Goal: Information Seeking & Learning: Learn about a topic

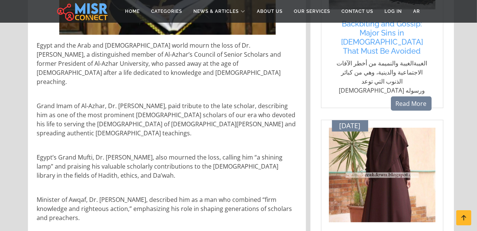
scroll to position [264, 0]
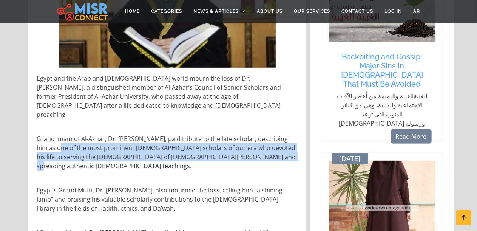
drag, startPoint x: 45, startPoint y: 125, endPoint x: 284, endPoint y: 141, distance: 240.1
click at [284, 141] on p "Grand Imam of Al-Azhar, Dr. Ahmed Al-Tayeb, paid tribute to the late scholar, d…" at bounding box center [167, 152] width 261 height 36
copy p "one of the most prominent Hadith scholars of our era who devoted his life to se…"
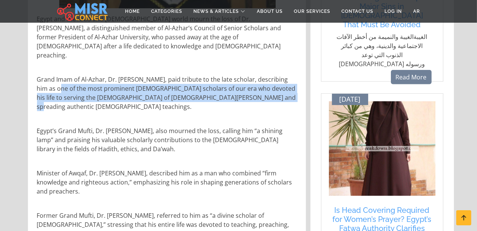
scroll to position [340, 0]
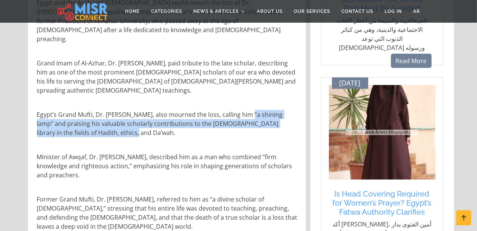
drag, startPoint x: 245, startPoint y: 87, endPoint x: 254, endPoint y: 102, distance: 17.4
click at [254, 110] on p "Egypt’s Grand Mufti, Dr. Shawqi Allam, also mourned the loss, calling him “a sh…" at bounding box center [167, 123] width 261 height 27
copy p "a shining lamp” and praising his valuable scholarly contributions to the Islami…"
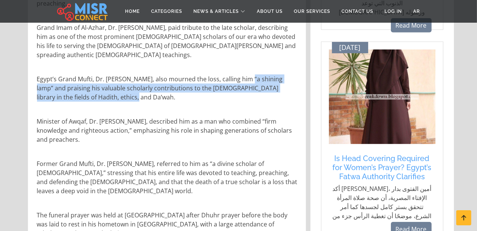
scroll to position [378, 0]
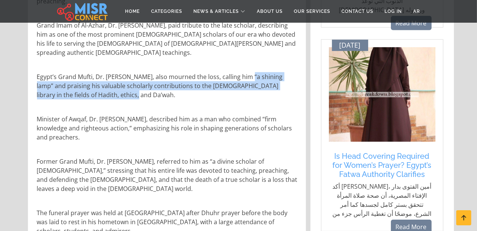
drag, startPoint x: 199, startPoint y: 90, endPoint x: 209, endPoint y: 107, distance: 19.3
click at [209, 114] on p "Minister of Awqaf, Dr. Osama Al-Azhari, described him as a man who combined “fi…" at bounding box center [167, 127] width 261 height 27
copy p "a man who combined “firm knowledge and righteous action,” emphasizing his role …"
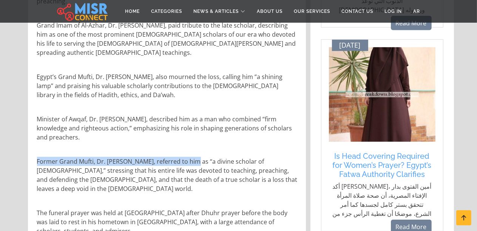
drag, startPoint x: 190, startPoint y: 130, endPoint x: 287, endPoint y: 159, distance: 100.8
click at [287, 159] on div "Egypt and the Arab and Islamic world mourn the loss of Dr. Ahmed Omar Hashem, a…" at bounding box center [167, 126] width 271 height 345
copy p "Former Grand Mufti, Dr. Ali Gomaa, referred to him as"
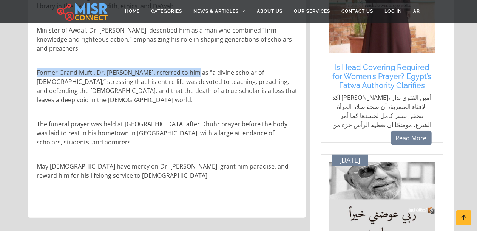
scroll to position [453, 0]
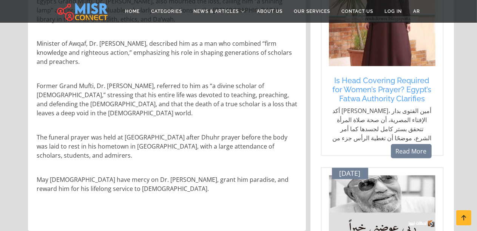
drag, startPoint x: 37, startPoint y: 141, endPoint x: 150, endPoint y: 156, distance: 114.0
click at [150, 156] on div "Egypt and the Arab and Islamic world mourn the loss of Dr. Ahmed Omar Hashem, a…" at bounding box center [167, 51] width 271 height 345
copy p "May [DEMOGRAPHIC_DATA] have mercy on [PERSON_NAME] [PERSON_NAME], [PERSON_NAME]…"
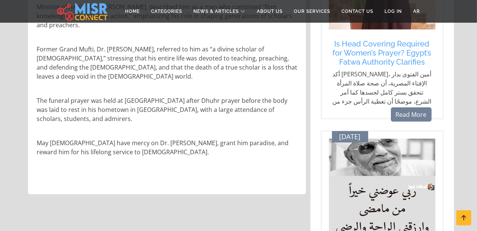
scroll to position [529, 0]
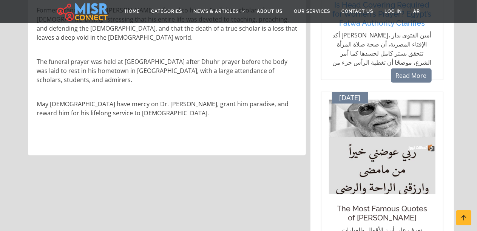
click at [382, 204] on h5 "The Most Famous Quotes of Sheikh [PERSON_NAME] [PERSON_NAME]" at bounding box center [382, 213] width 99 height 18
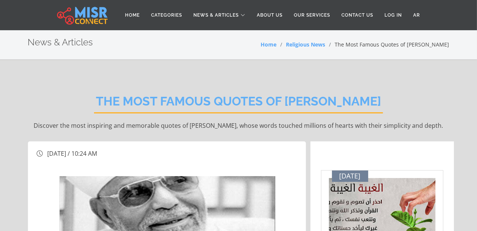
drag, startPoint x: 230, startPoint y: 100, endPoint x: 287, endPoint y: 117, distance: 59.2
click at [287, 113] on h2 "The Most Famous Quotes of [PERSON_NAME]" at bounding box center [238, 103] width 289 height 19
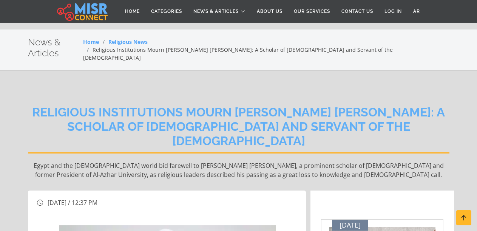
scroll to position [538, 0]
